Goal: Task Accomplishment & Management: Use online tool/utility

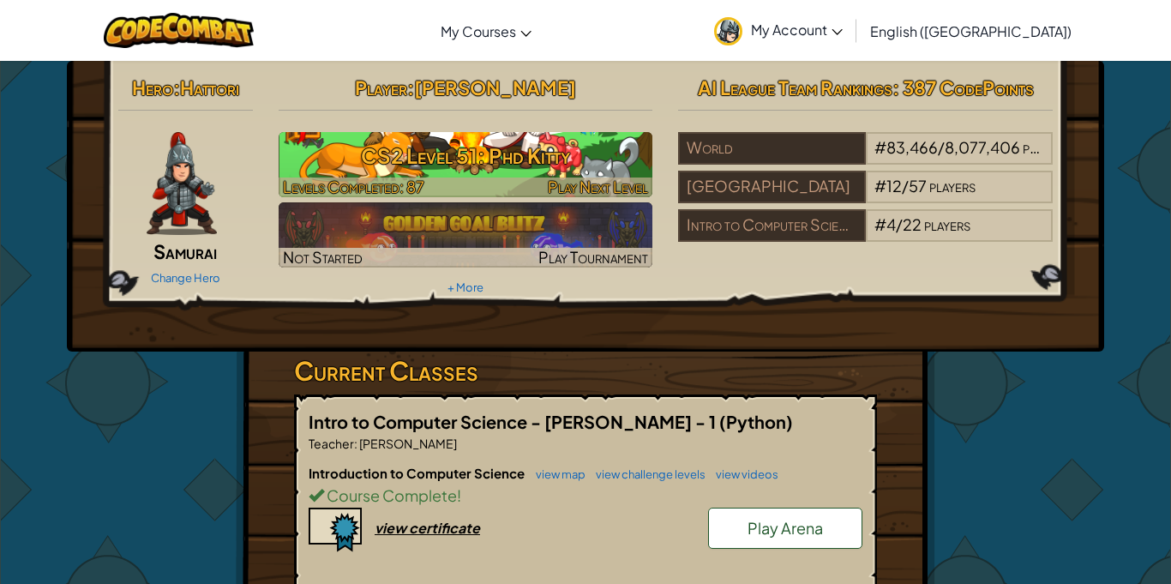
click at [429, 150] on h3 "CS2 Level 51: Phd Kitty" at bounding box center [466, 155] width 375 height 39
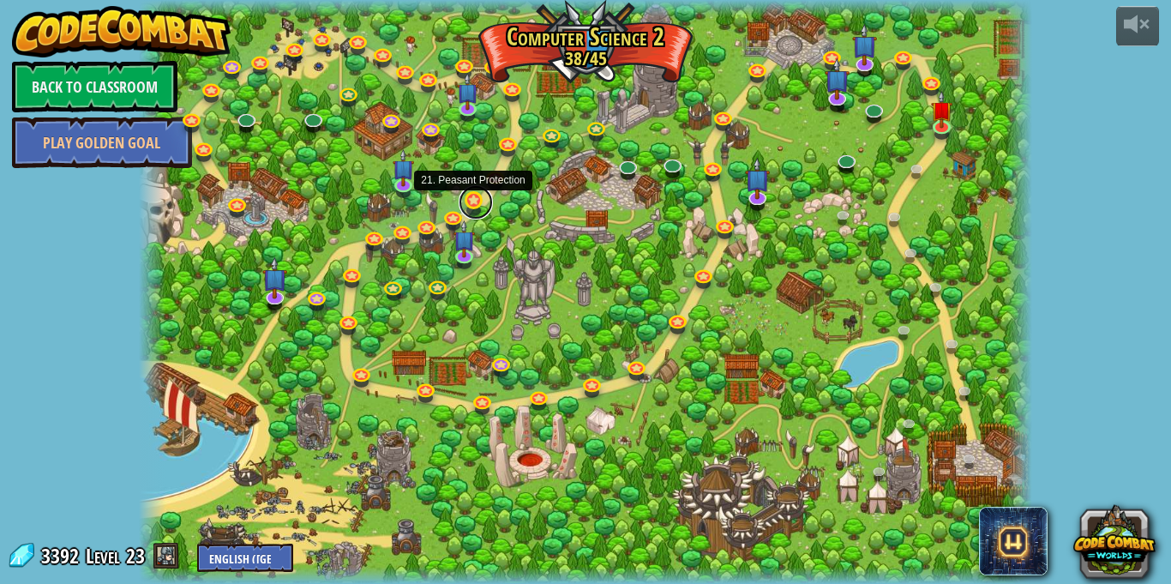
click at [472, 202] on link at bounding box center [476, 202] width 34 height 34
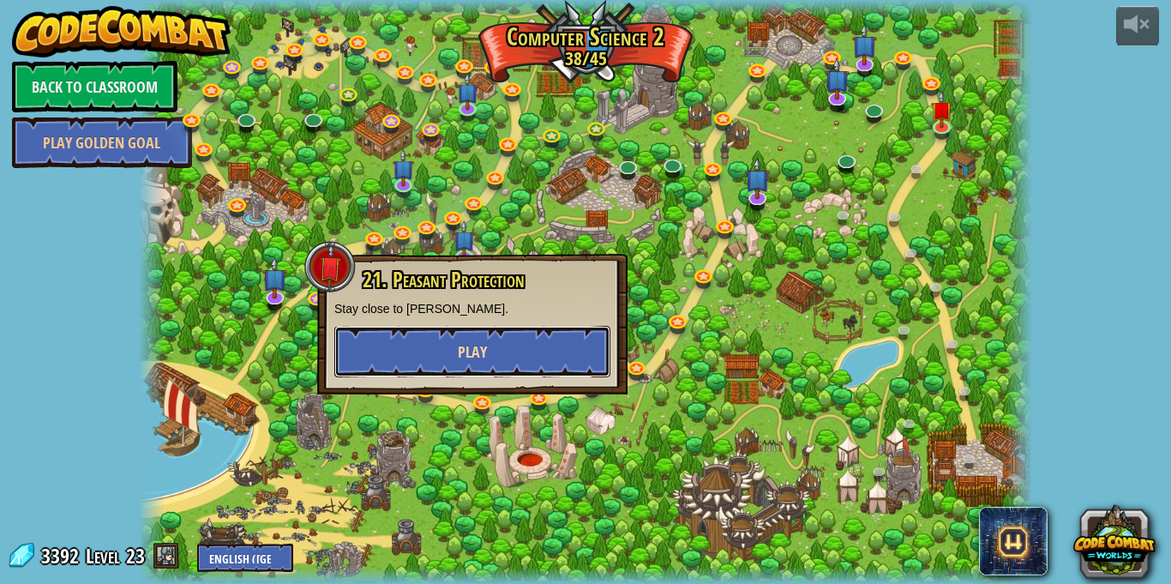
click at [387, 356] on button "Play" at bounding box center [472, 351] width 276 height 51
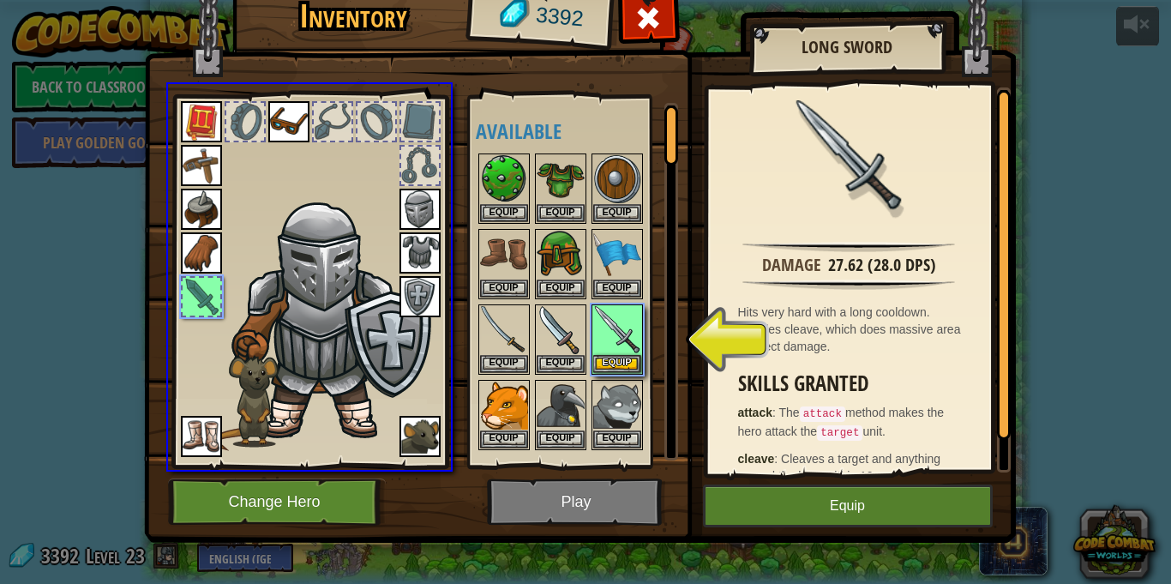
drag, startPoint x: 608, startPoint y: 343, endPoint x: 634, endPoint y: 359, distance: 30.4
click at [634, 359] on div "Inventory 3392 Available Equip Equip Equip Equip Equip Equip Equip Equip Equip …" at bounding box center [585, 292] width 1171 height 584
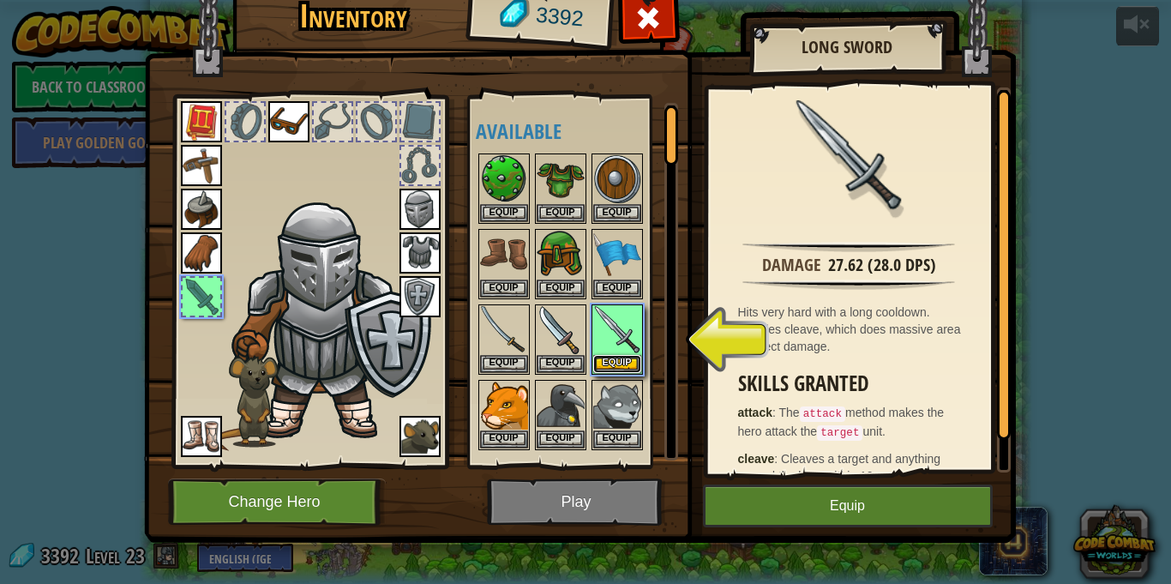
click at [634, 359] on button "Equip" at bounding box center [617, 364] width 48 height 18
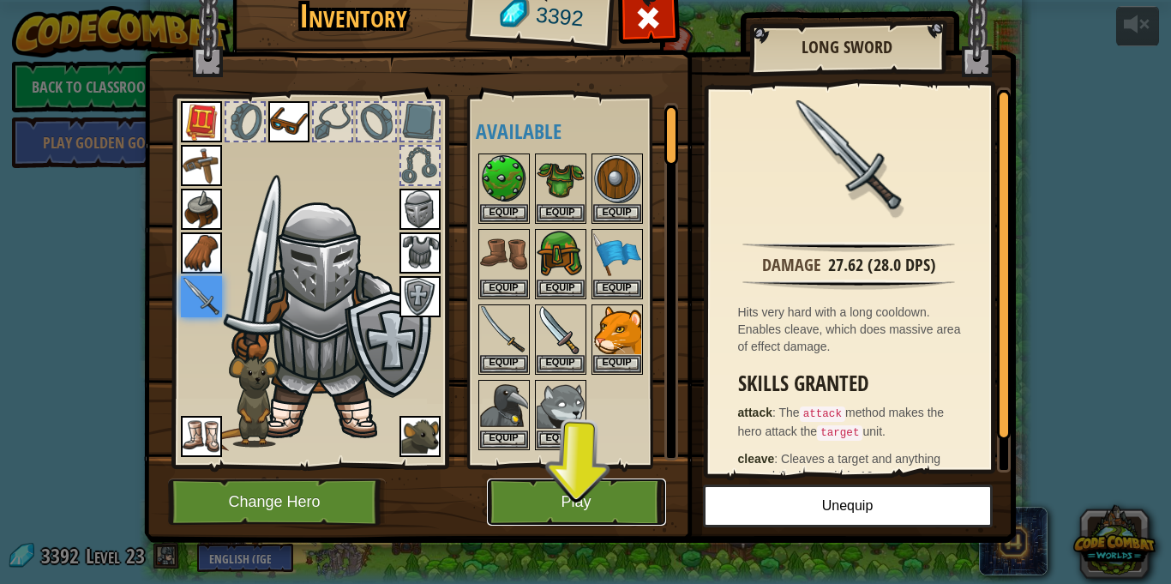
click at [569, 512] on button "Play" at bounding box center [576, 501] width 179 height 47
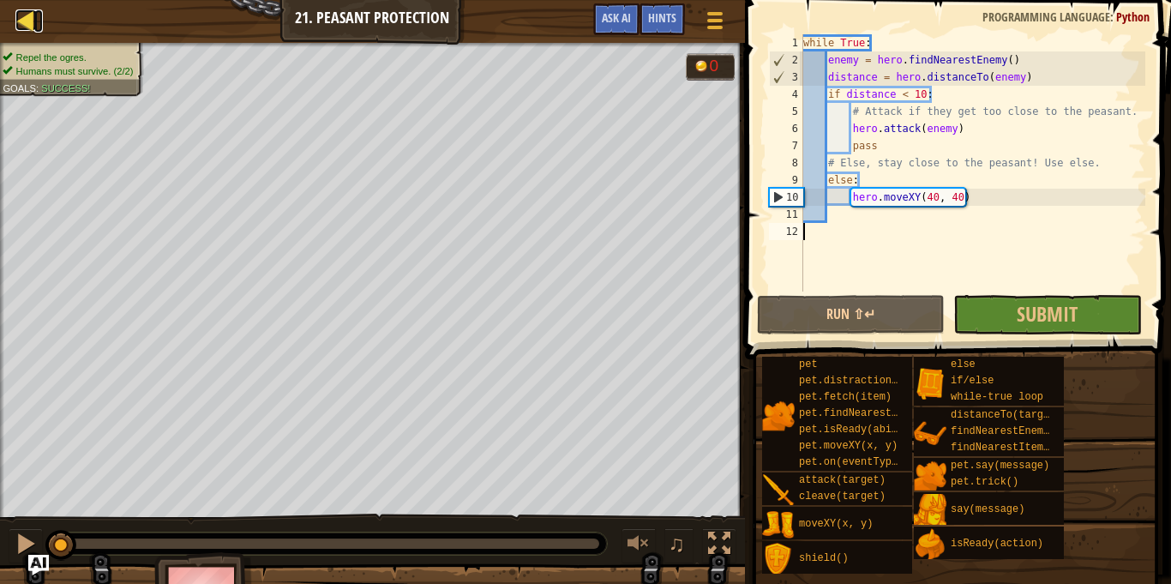
click at [22, 26] on div at bounding box center [25, 19] width 21 height 21
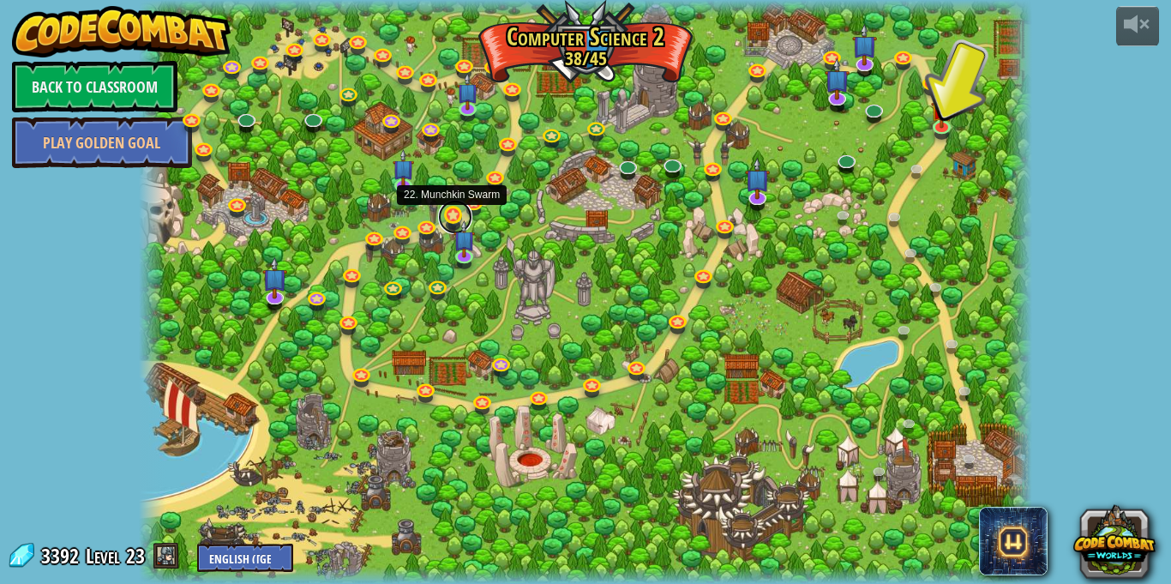
click at [450, 218] on link at bounding box center [455, 217] width 34 height 34
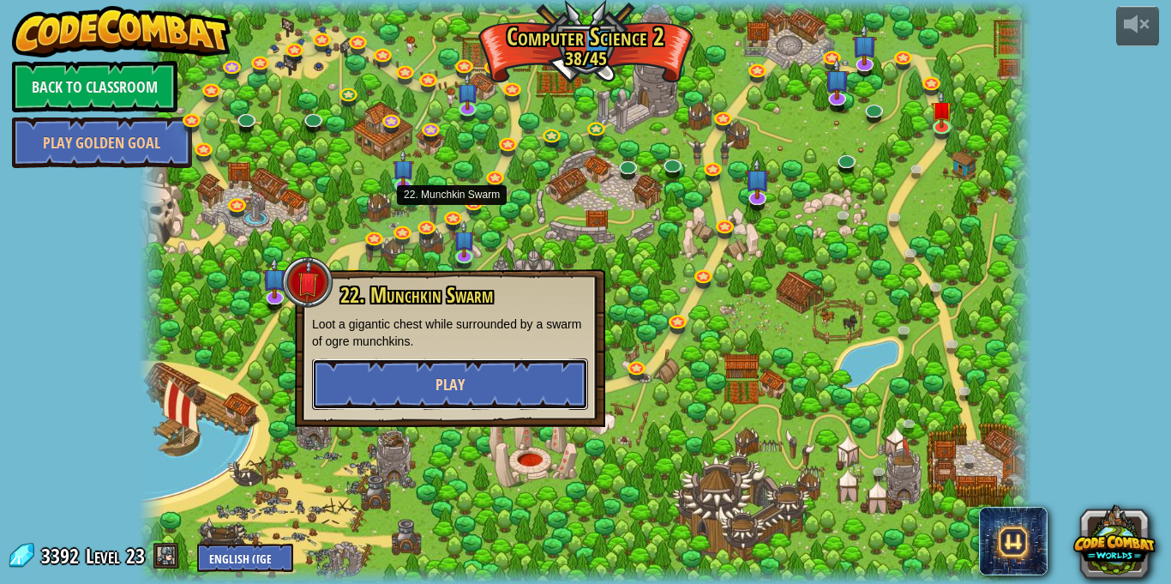
click at [457, 383] on span "Play" at bounding box center [449, 384] width 29 height 21
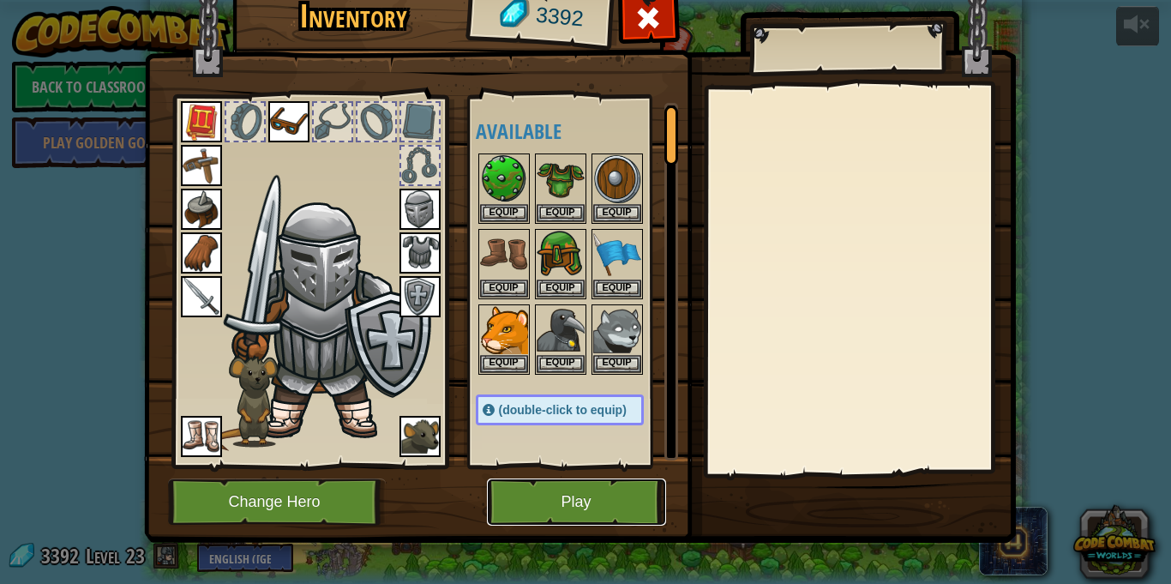
click at [520, 505] on button "Play" at bounding box center [576, 501] width 179 height 47
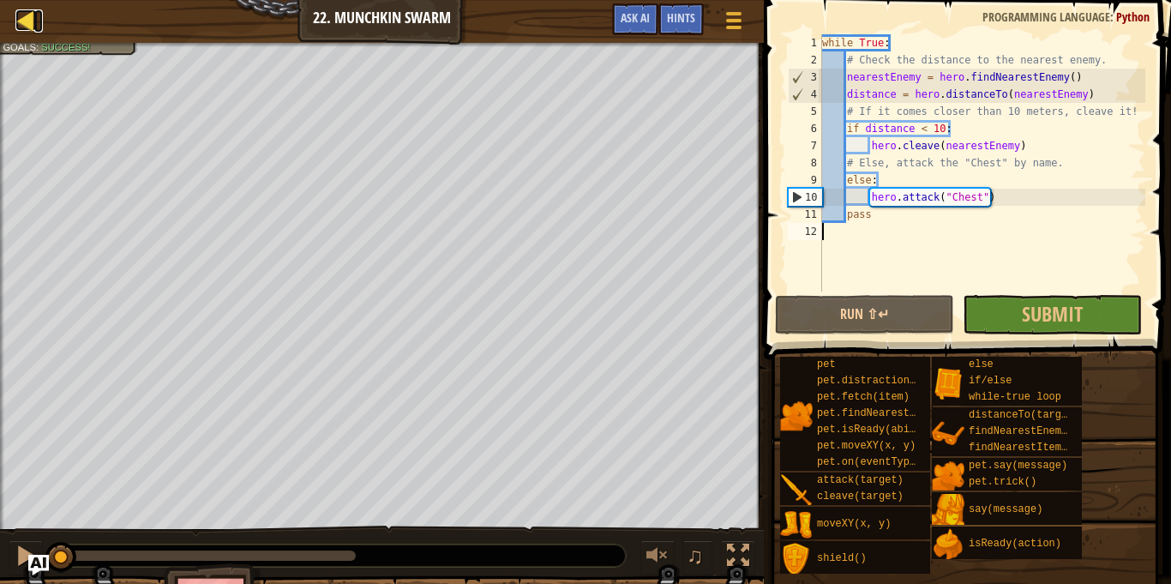
click at [21, 9] on div at bounding box center [25, 19] width 21 height 21
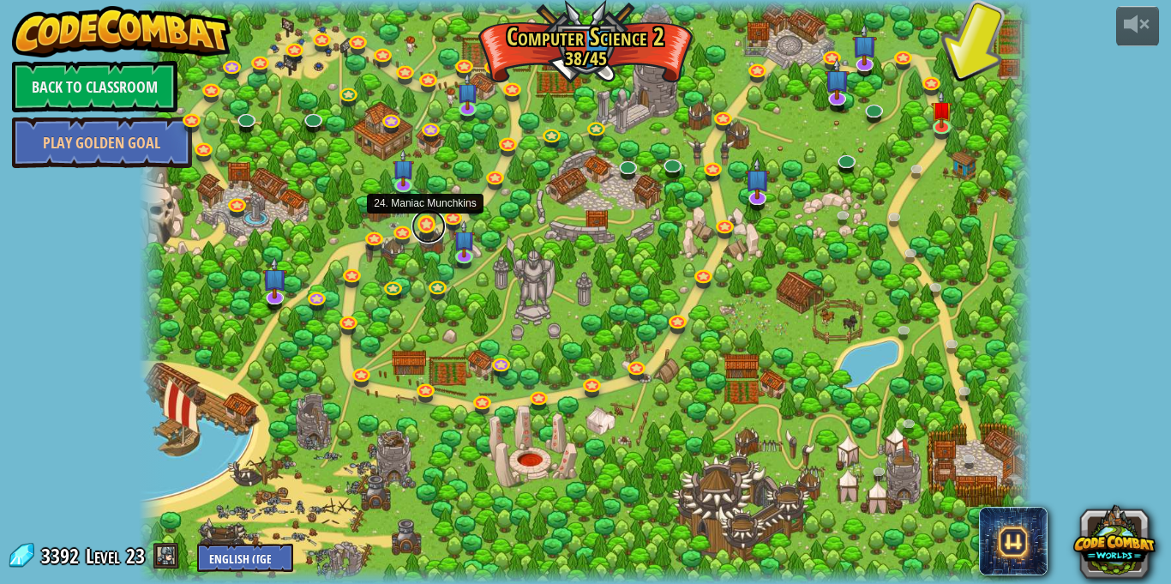
click at [423, 230] on link at bounding box center [428, 226] width 34 height 34
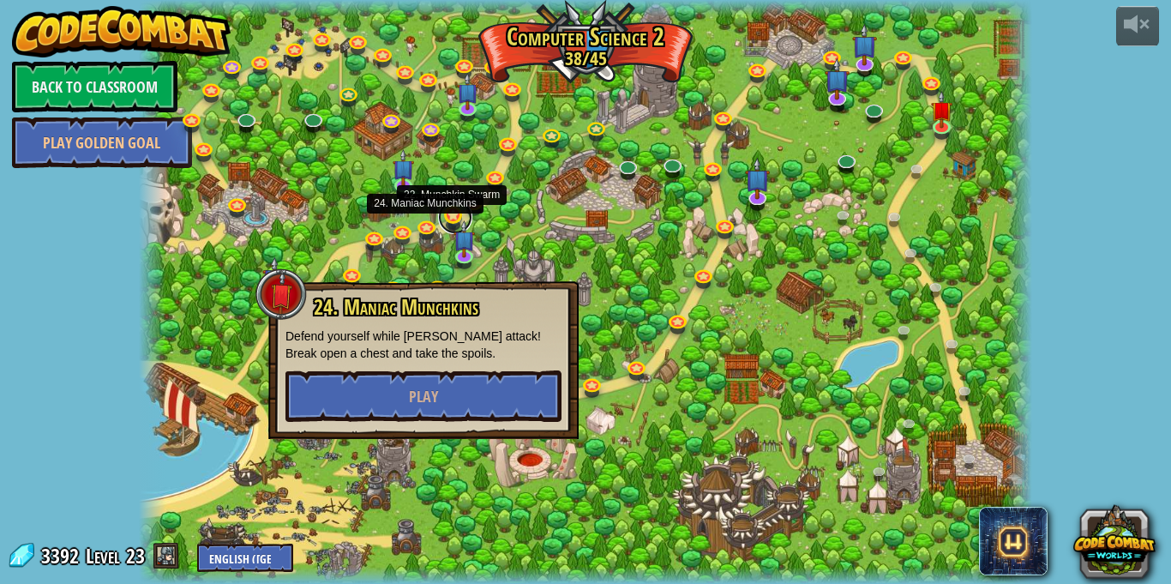
click at [444, 216] on link at bounding box center [455, 217] width 34 height 34
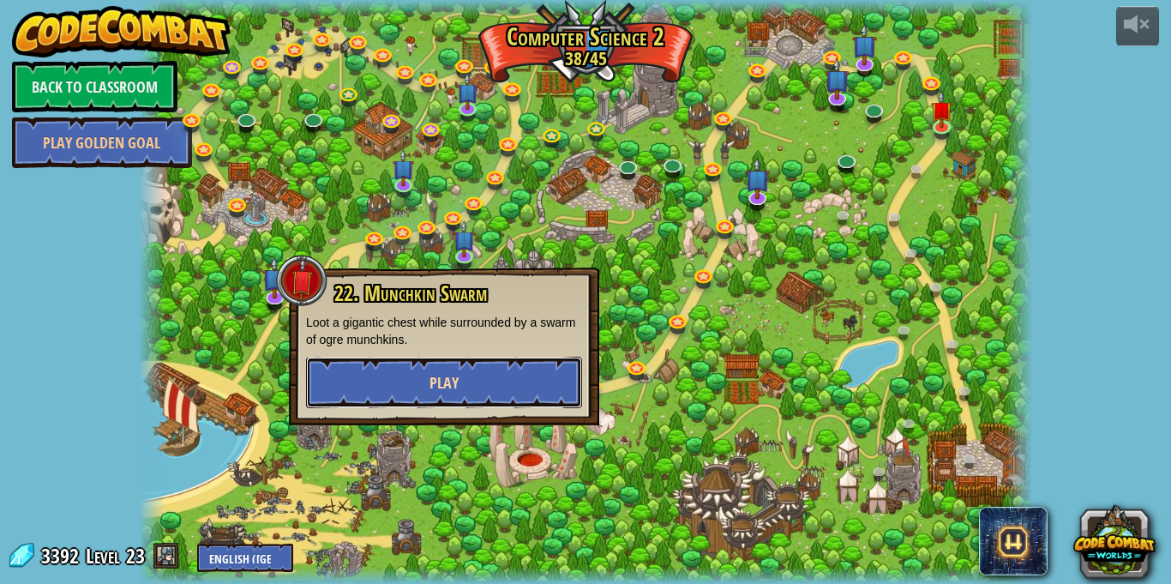
click at [459, 381] on button "Play" at bounding box center [444, 382] width 276 height 51
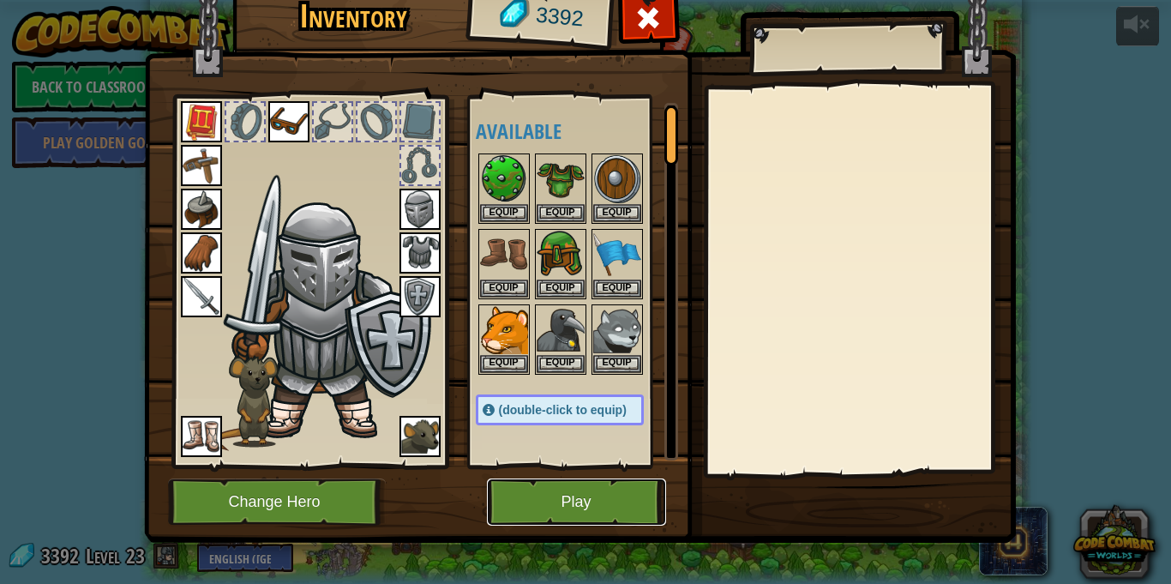
click at [568, 508] on button "Play" at bounding box center [576, 501] width 179 height 47
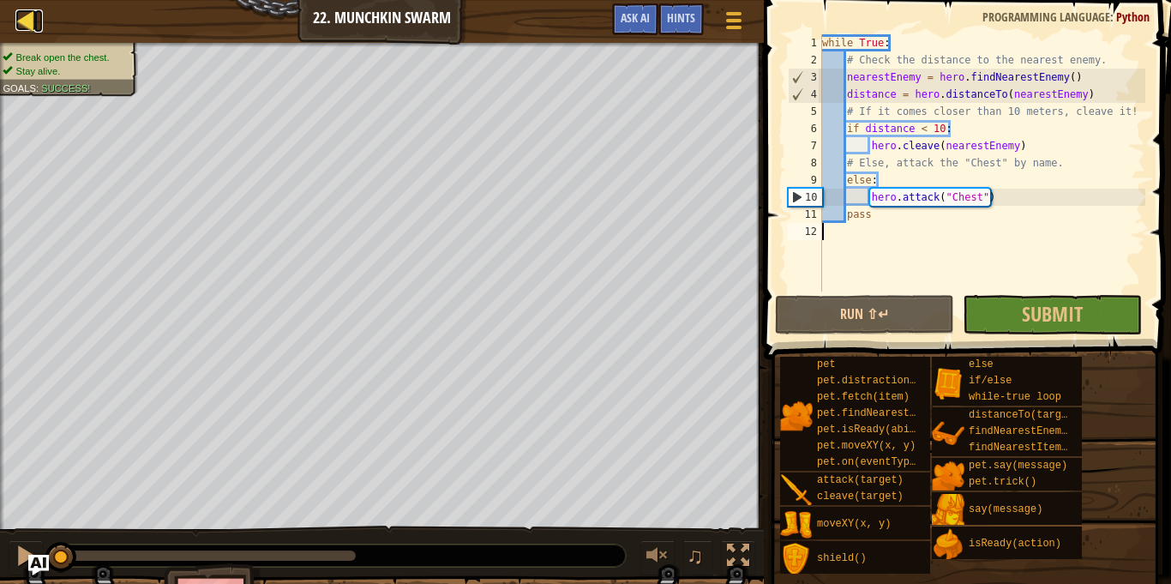
click at [26, 24] on div at bounding box center [25, 19] width 21 height 21
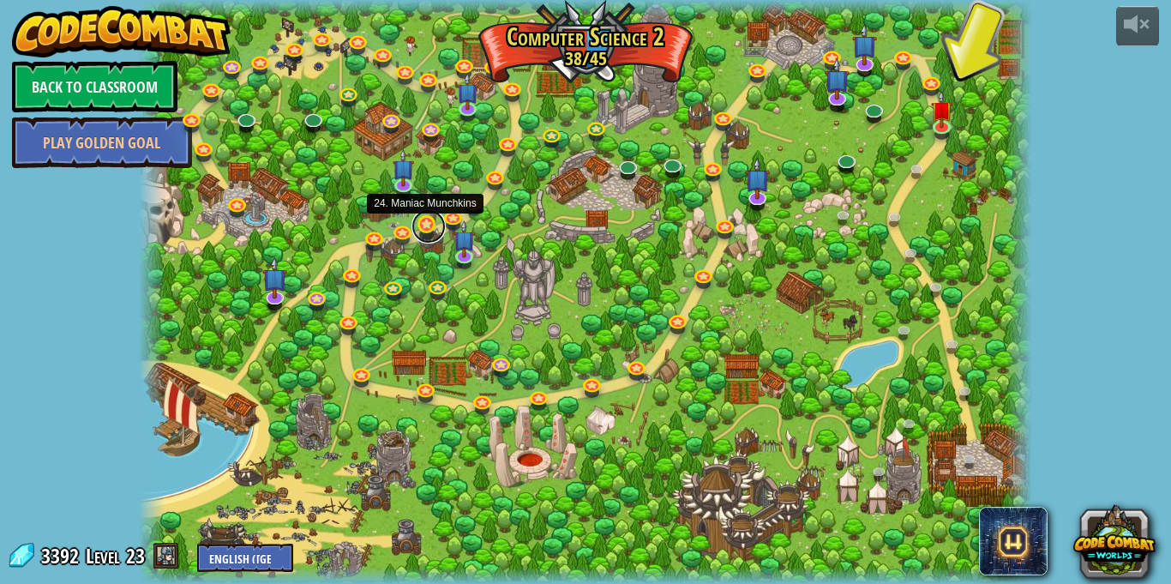
click at [428, 228] on link at bounding box center [428, 226] width 34 height 34
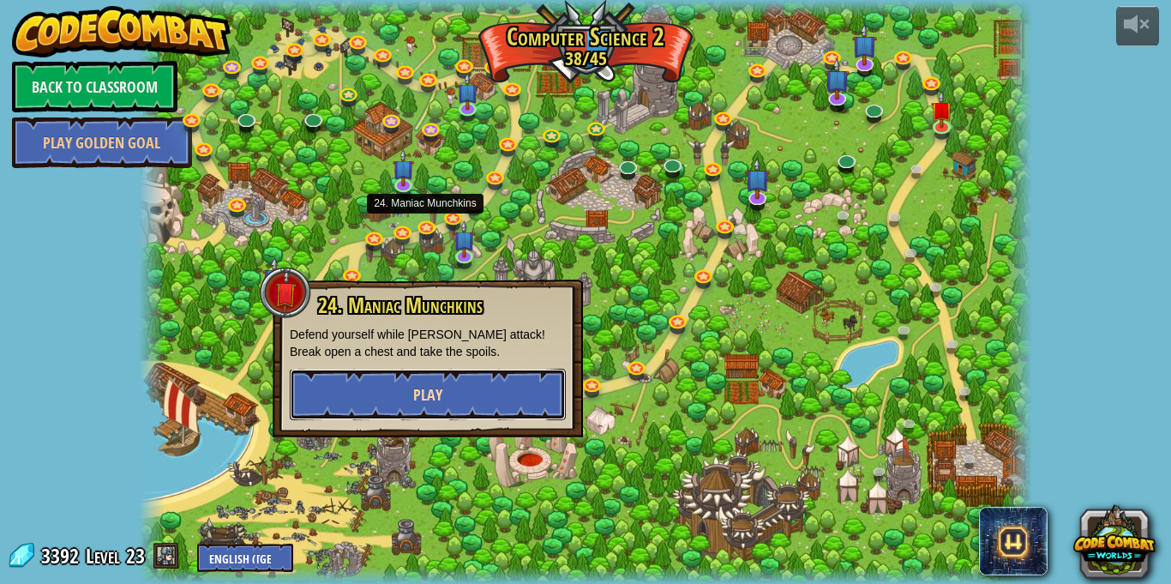
click at [441, 387] on span "Play" at bounding box center [427, 394] width 29 height 21
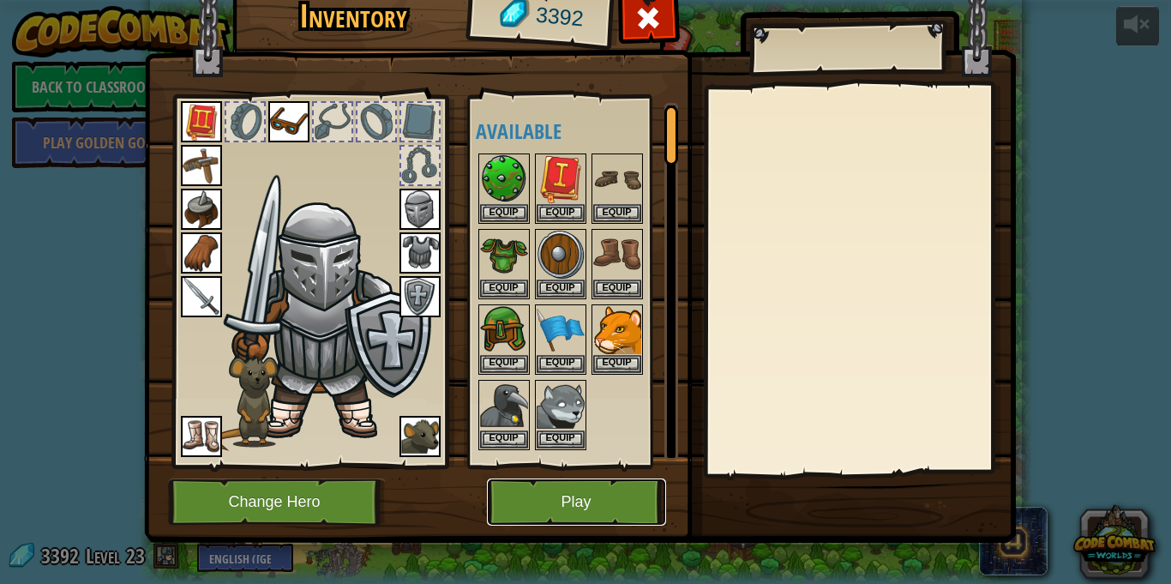
click at [520, 494] on button "Play" at bounding box center [576, 501] width 179 height 47
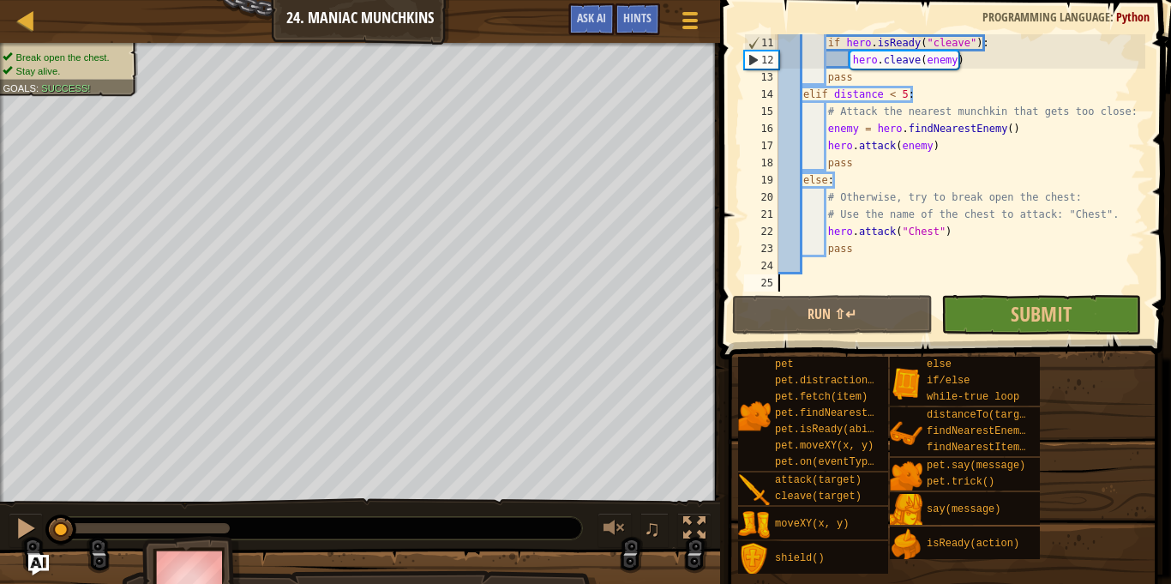
scroll to position [171, 0]
click at [803, 87] on div "if hero . isReady ( "cleave" ) : hero . cleave ( enemy ) pass elif distance < 5…" at bounding box center [960, 179] width 370 height 291
type textarea "elif distance < 5:"
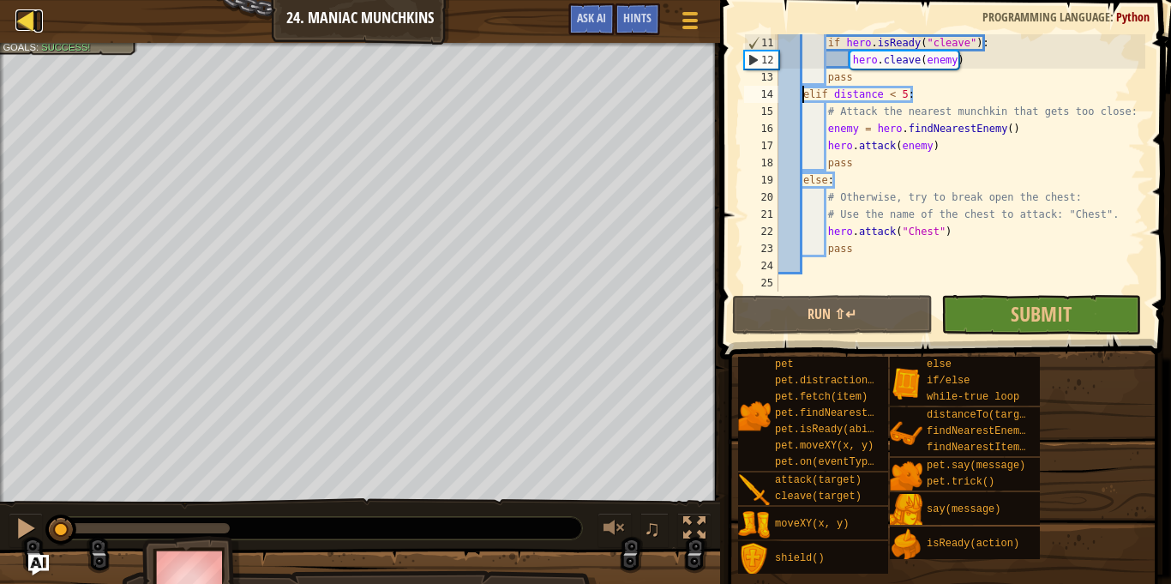
click at [22, 31] on div at bounding box center [25, 19] width 21 height 21
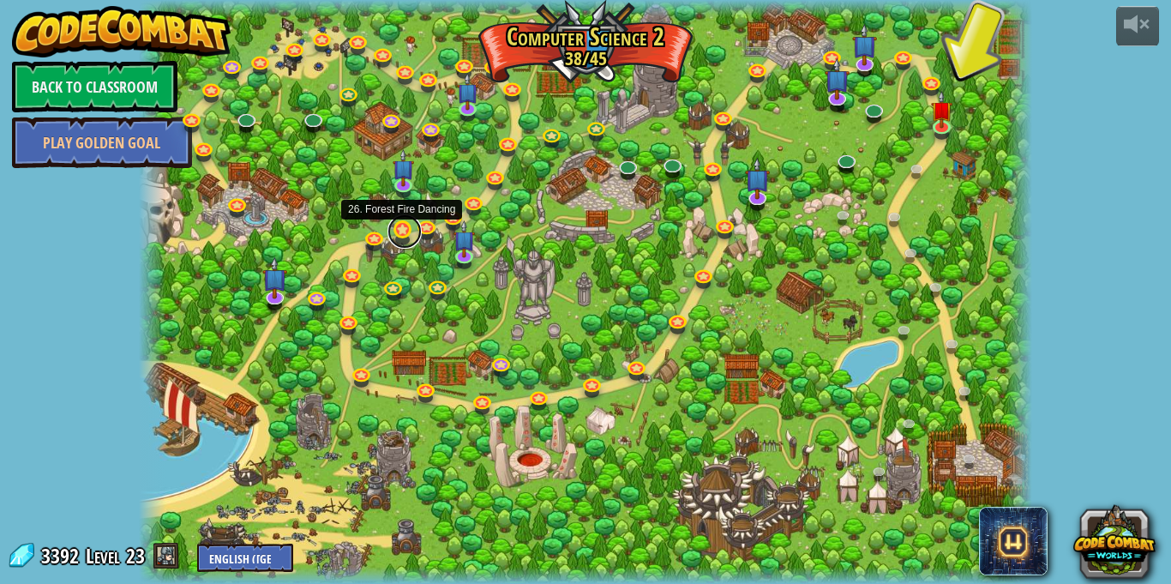
click at [402, 231] on link at bounding box center [404, 231] width 34 height 34
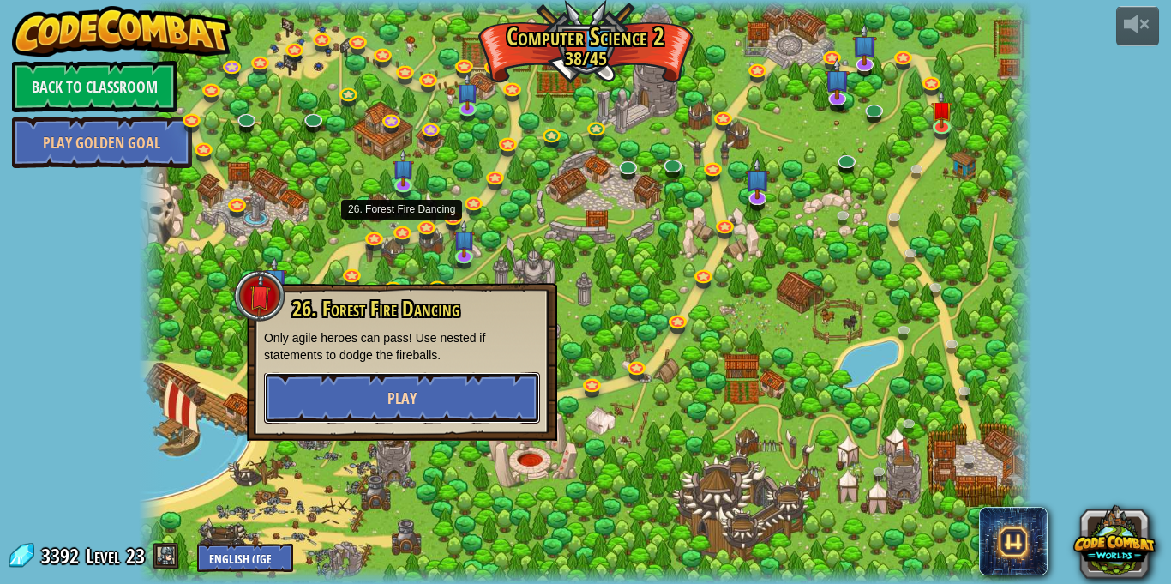
click at [356, 384] on button "Play" at bounding box center [402, 397] width 276 height 51
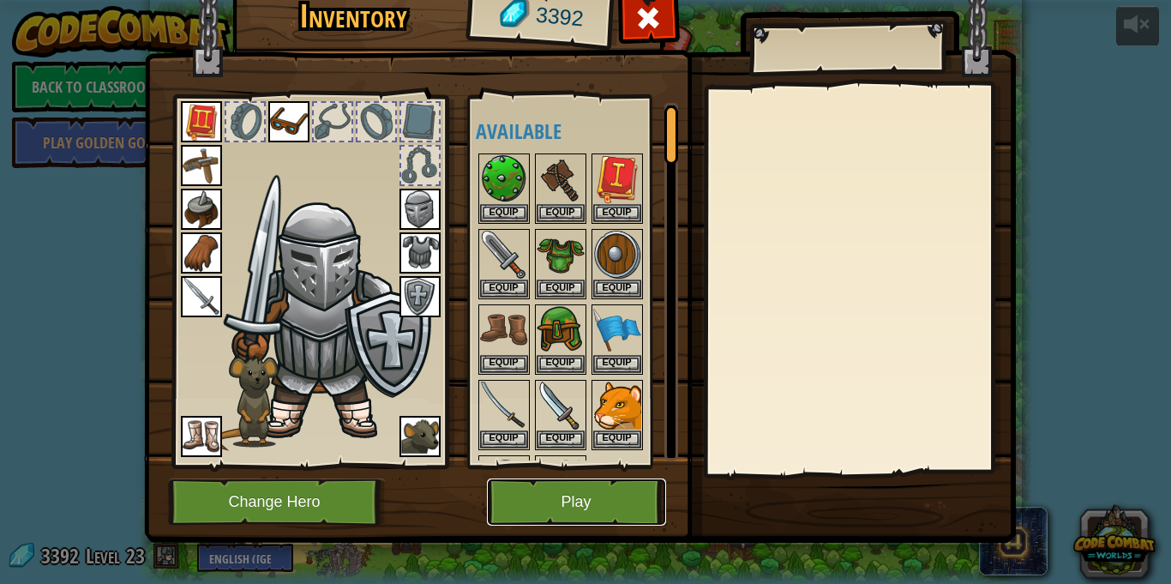
click at [574, 518] on button "Play" at bounding box center [576, 501] width 179 height 47
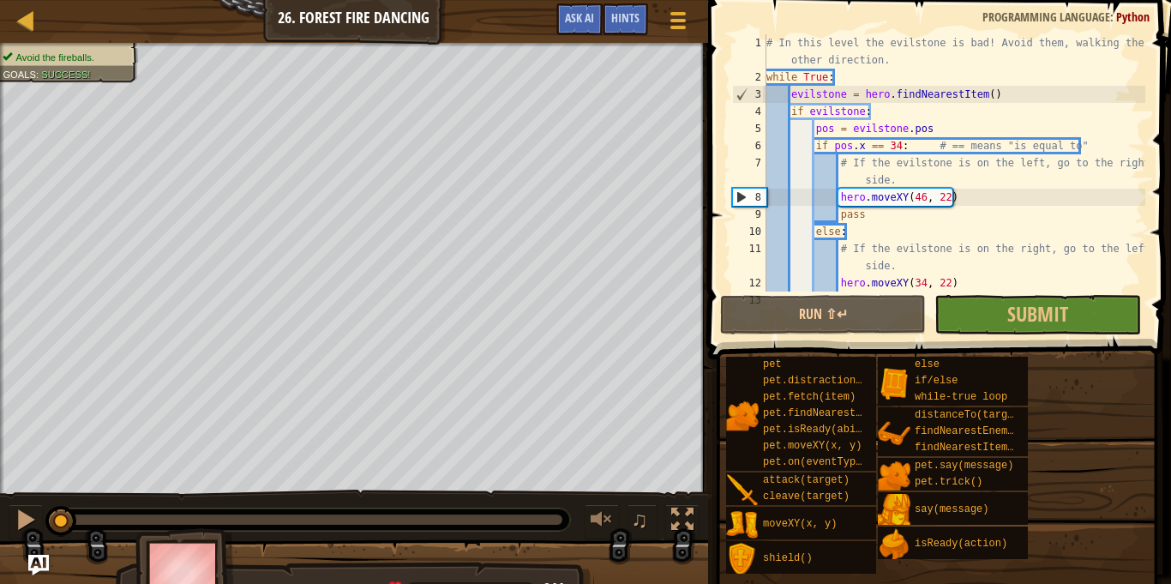
scroll to position [103, 0]
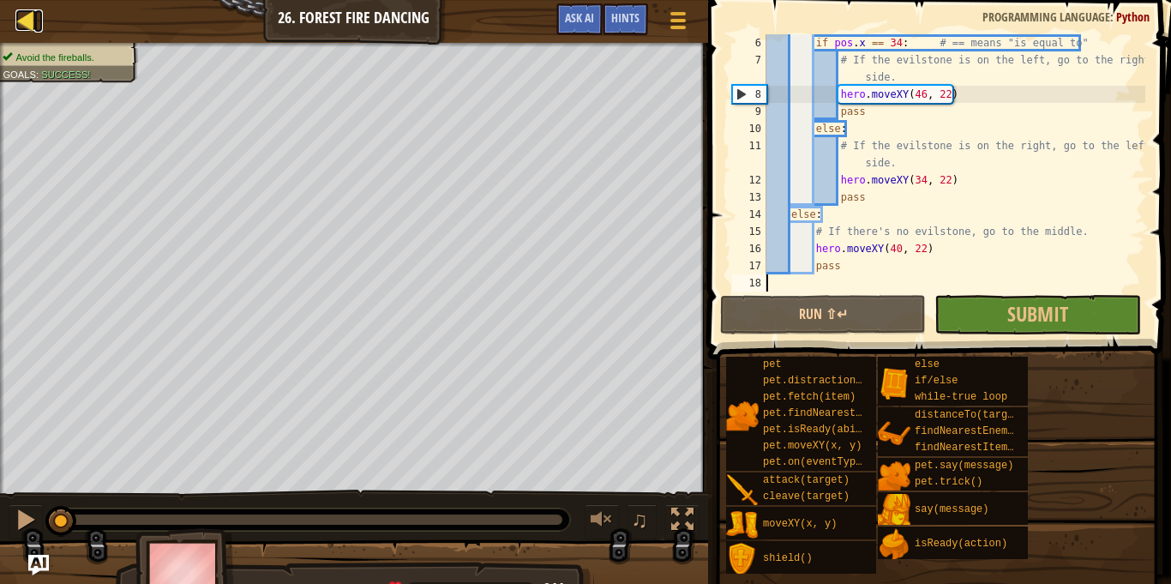
click at [18, 16] on div at bounding box center [25, 19] width 21 height 21
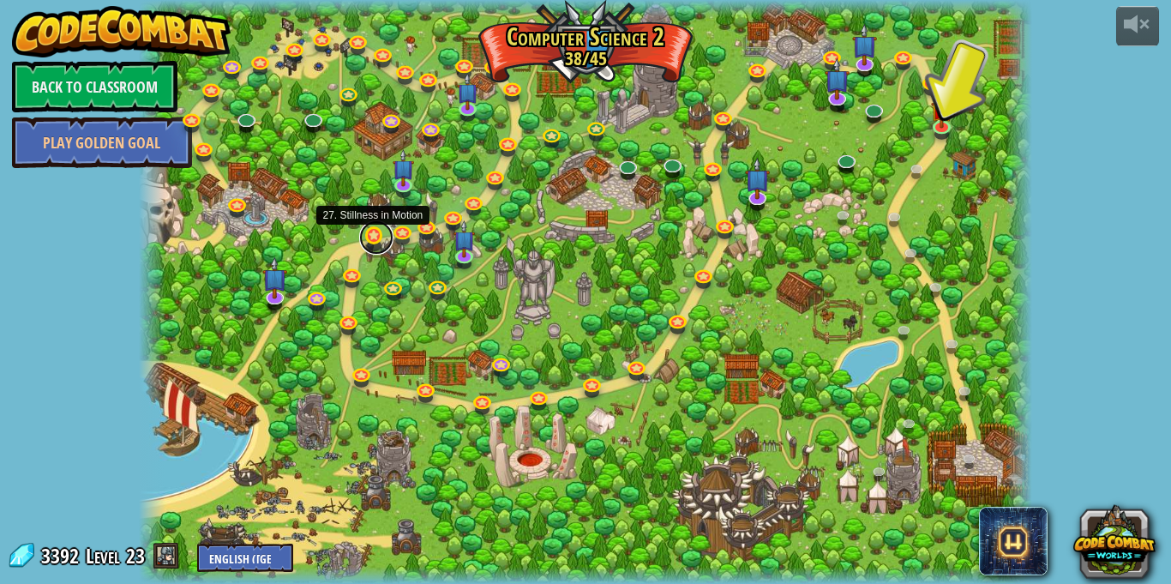
click at [372, 245] on link at bounding box center [376, 237] width 34 height 34
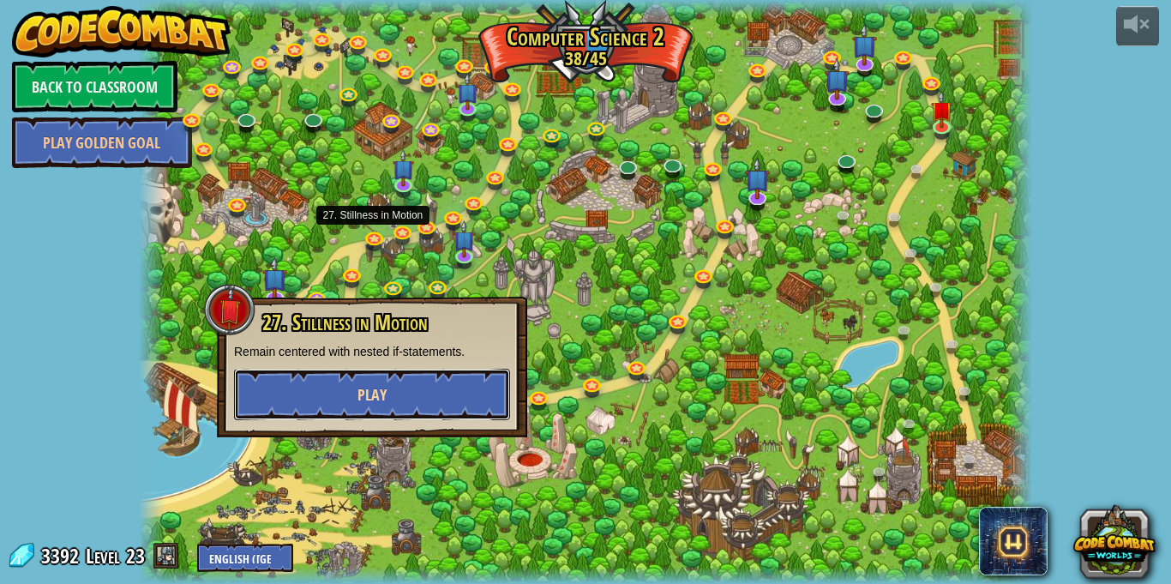
click at [376, 407] on button "Play" at bounding box center [372, 394] width 276 height 51
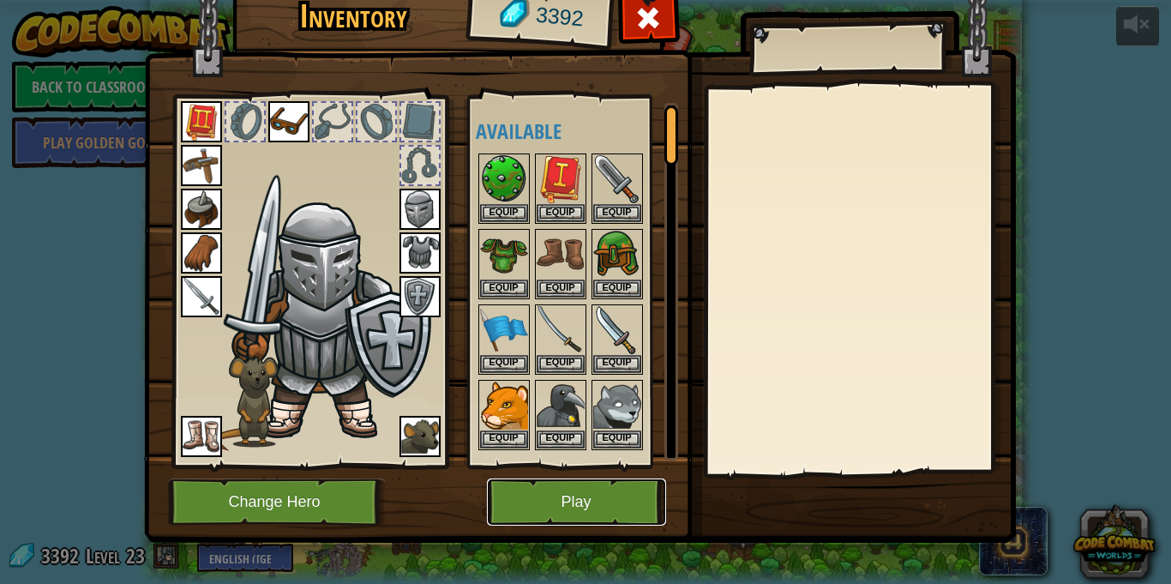
click at [543, 500] on button "Play" at bounding box center [576, 501] width 179 height 47
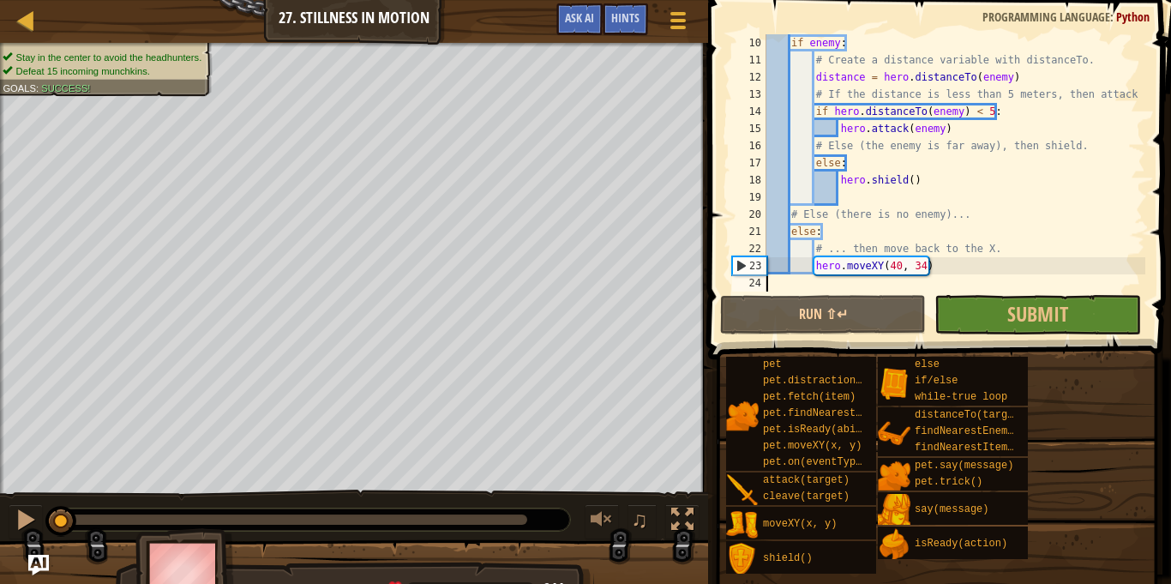
scroll to position [154, 0]
click at [1084, 322] on button "Submit" at bounding box center [1037, 314] width 206 height 39
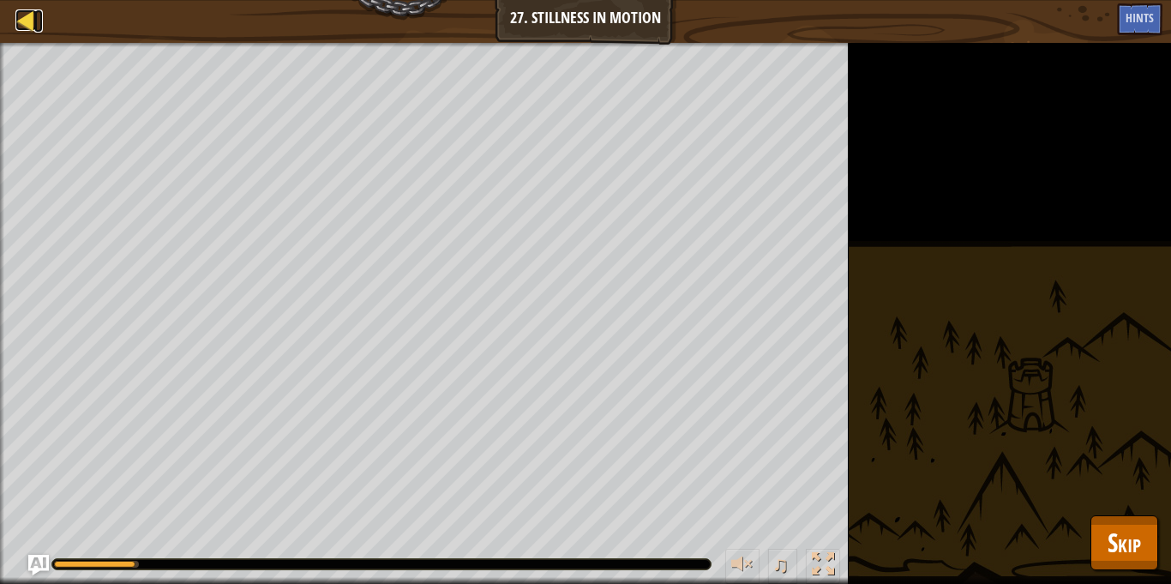
click at [25, 28] on div at bounding box center [25, 19] width 21 height 21
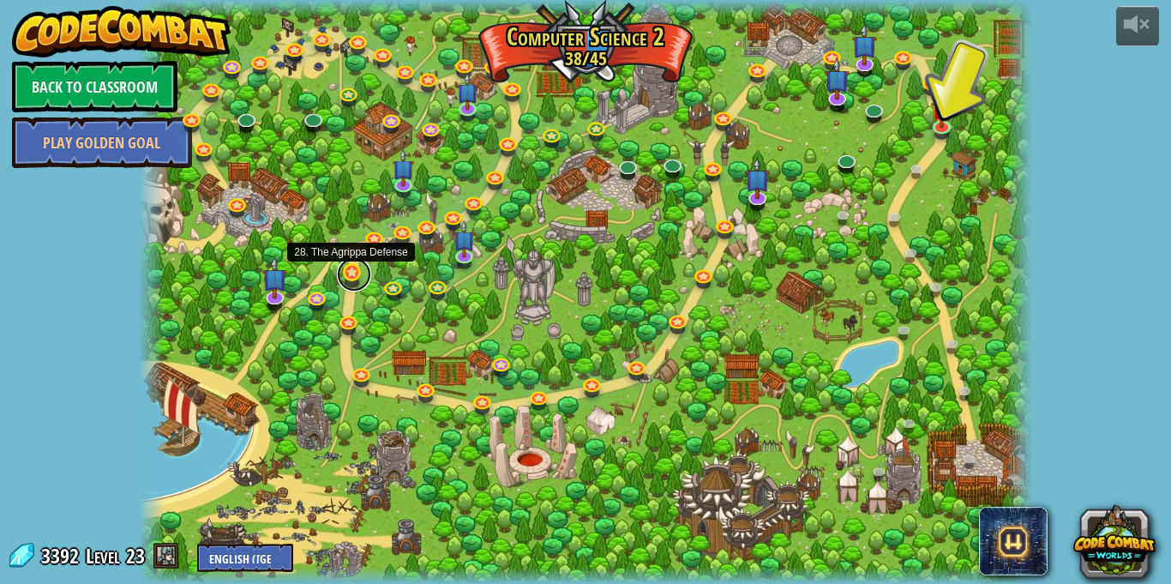
click at [348, 274] on link at bounding box center [354, 274] width 34 height 34
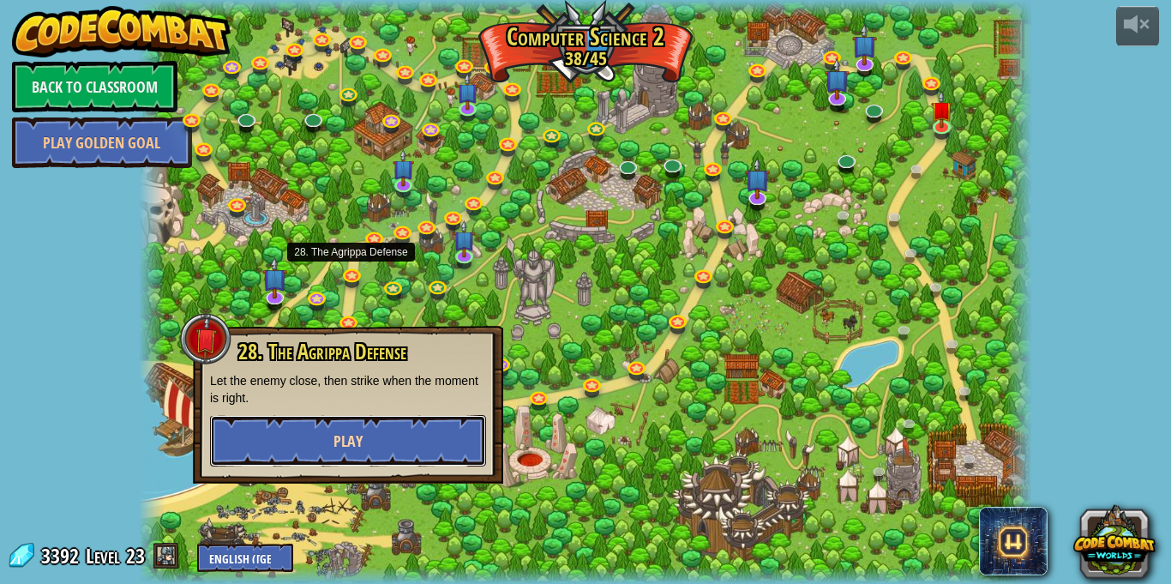
click at [409, 459] on button "Play" at bounding box center [348, 440] width 276 height 51
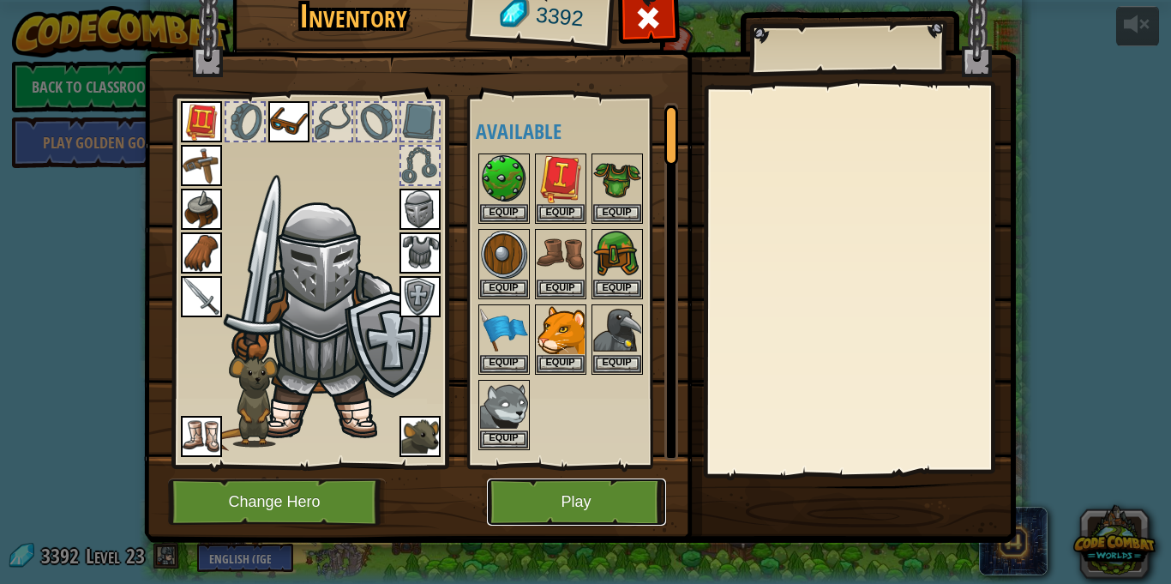
click at [562, 520] on button "Play" at bounding box center [576, 501] width 179 height 47
